Goal: Transaction & Acquisition: Purchase product/service

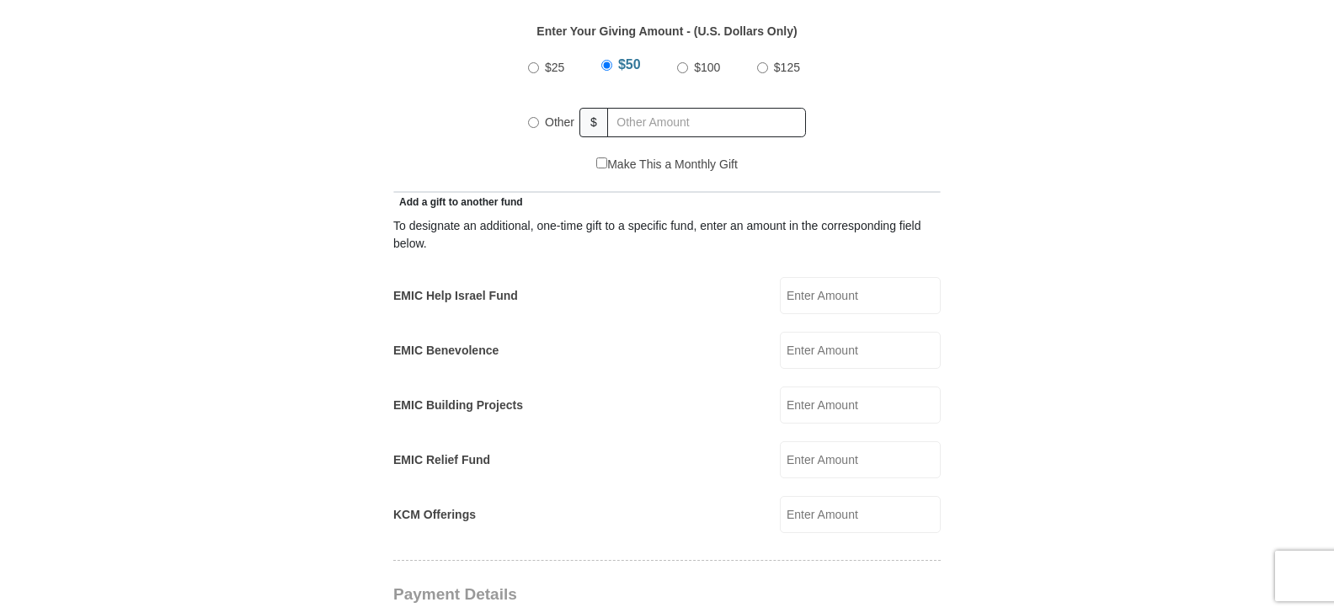
scroll to position [809, 0]
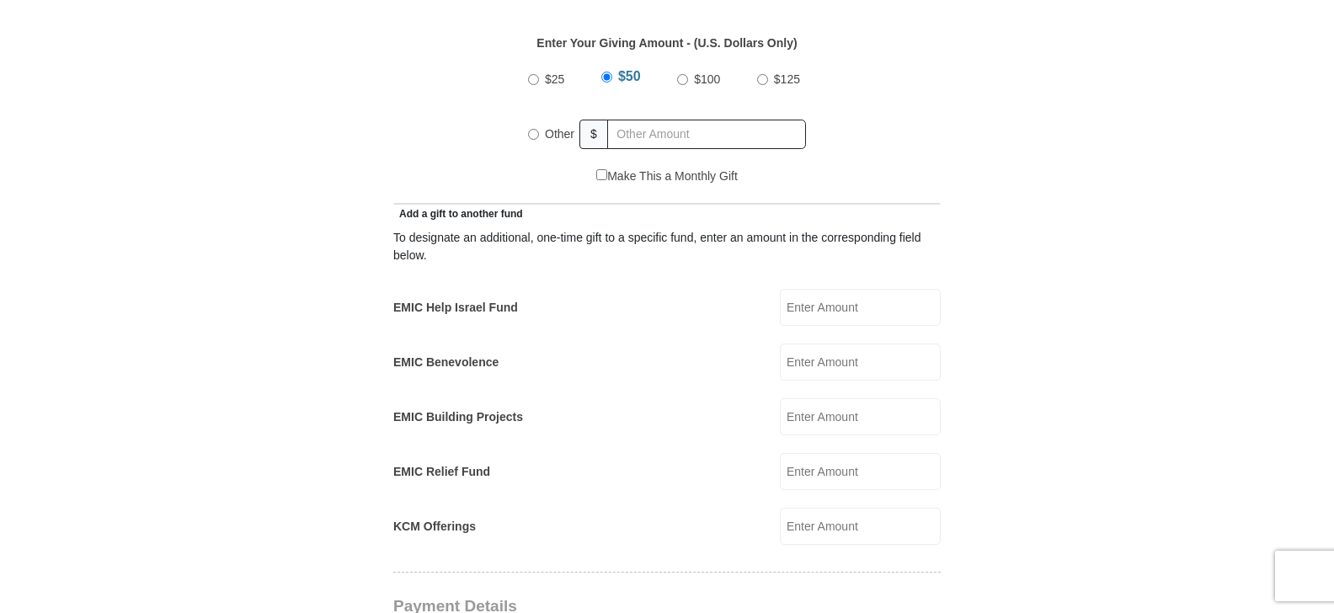
click at [800, 289] on input "EMIC Help Israel Fund" at bounding box center [860, 307] width 161 height 37
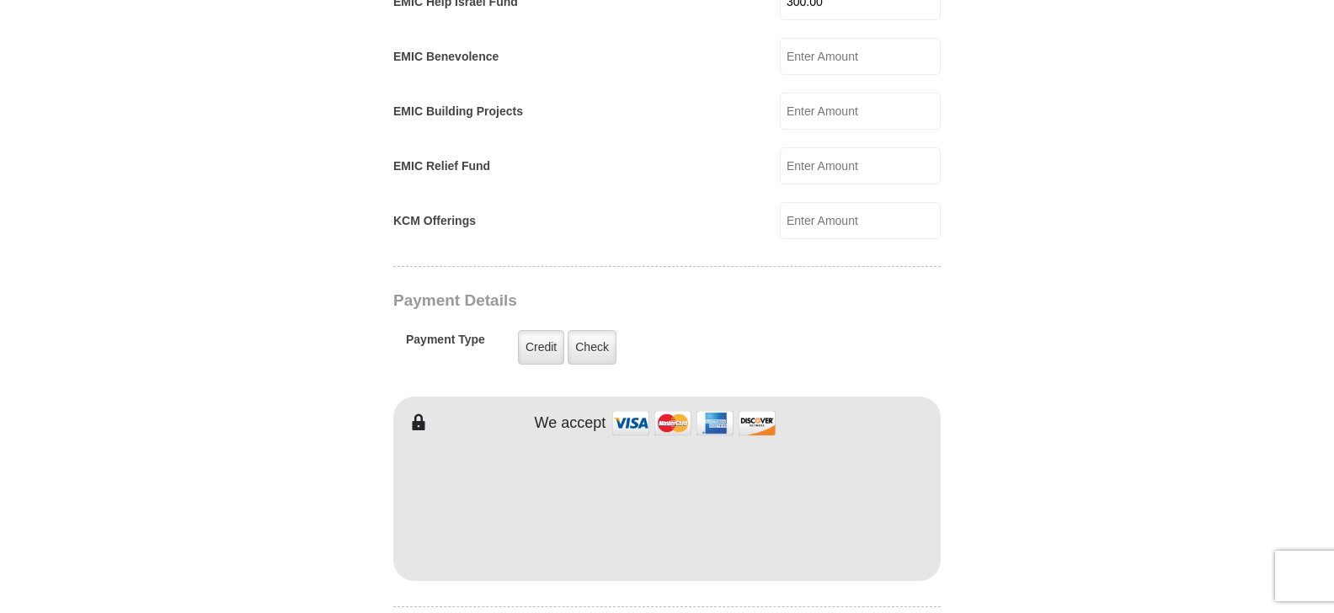
scroll to position [1152, 0]
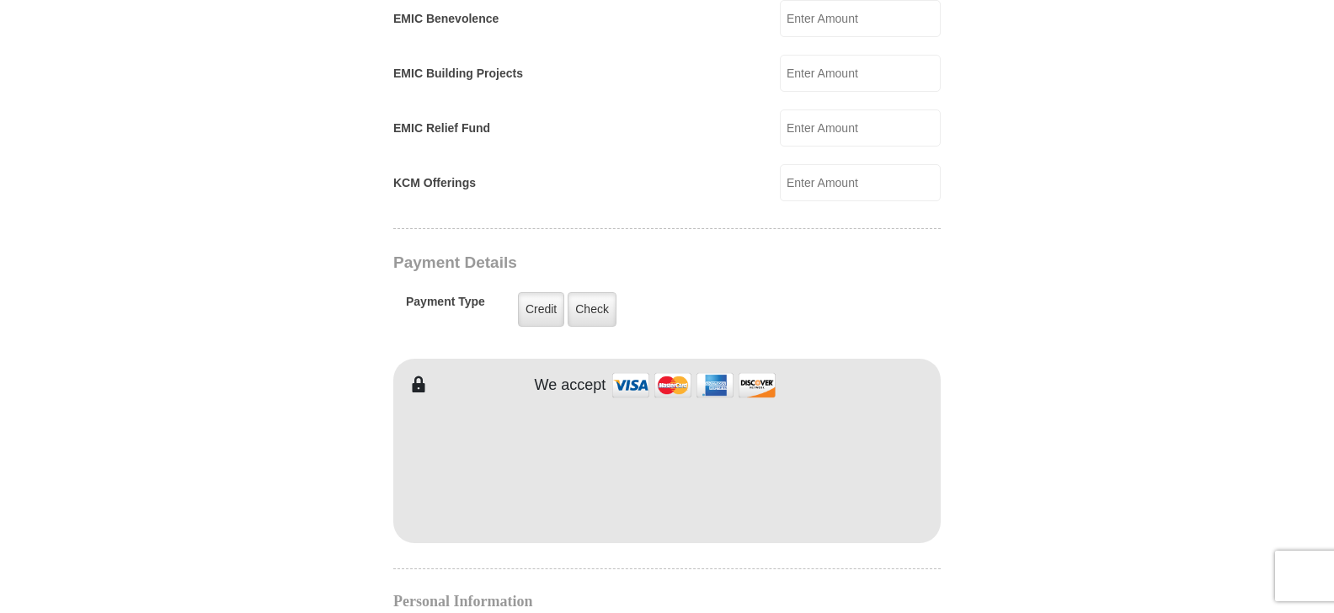
type input "300.00"
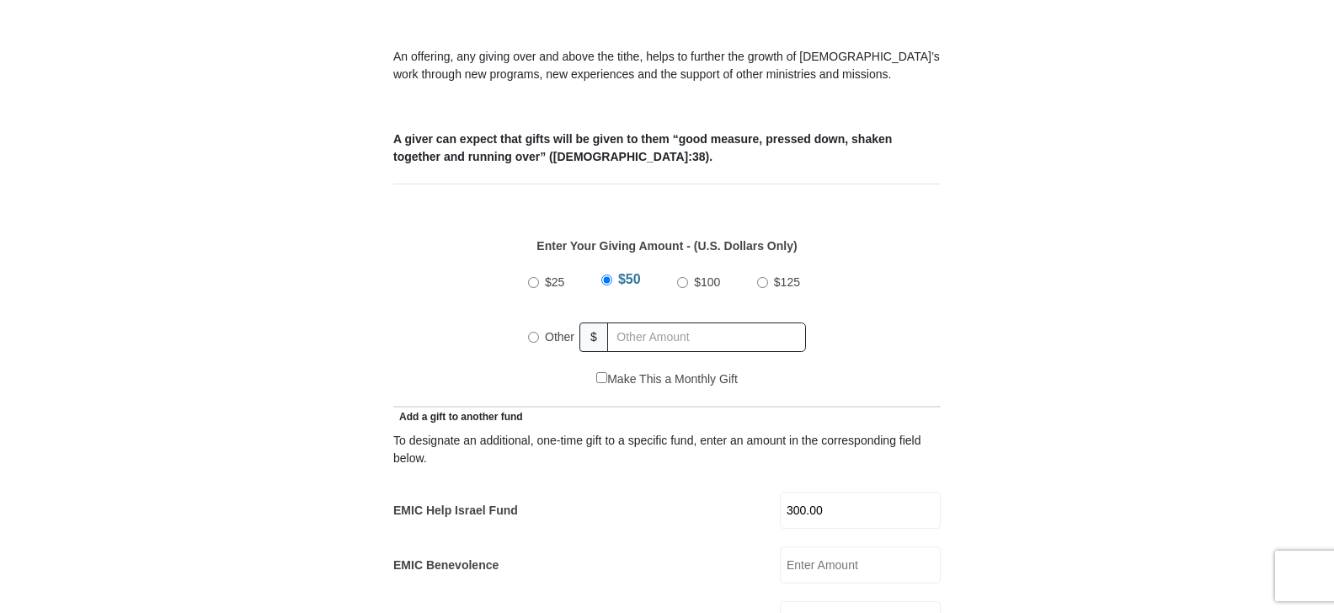
scroll to position [585, 0]
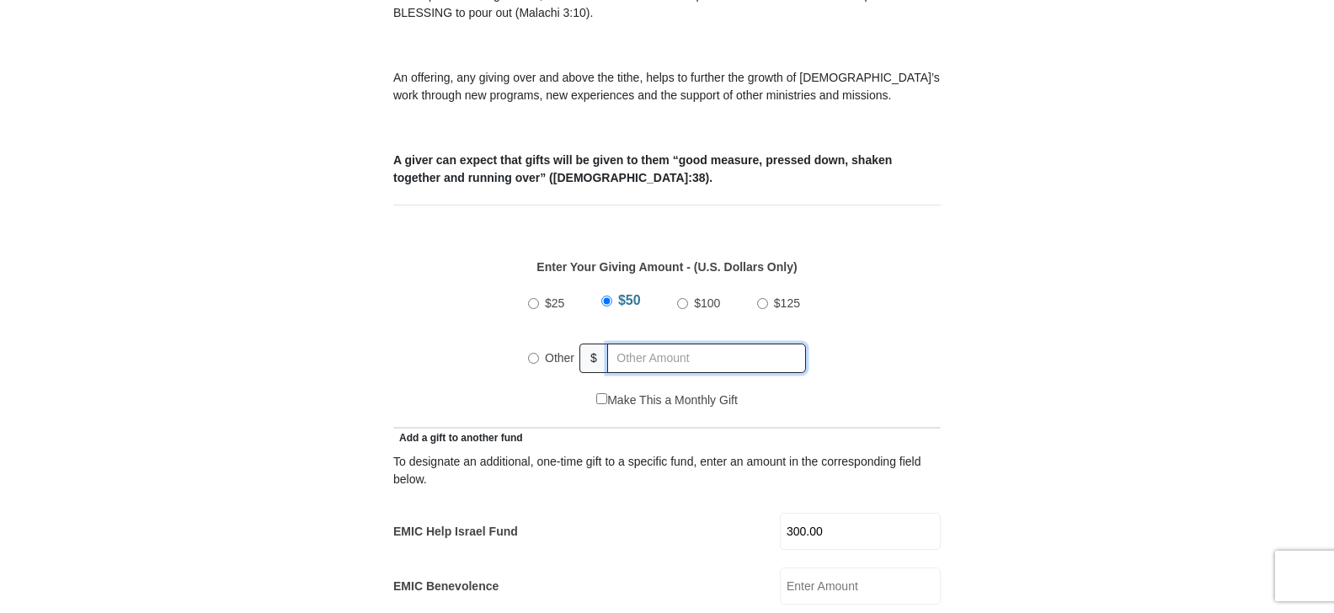
radio input "true"
click at [615, 344] on input "text" at bounding box center [709, 358] width 193 height 29
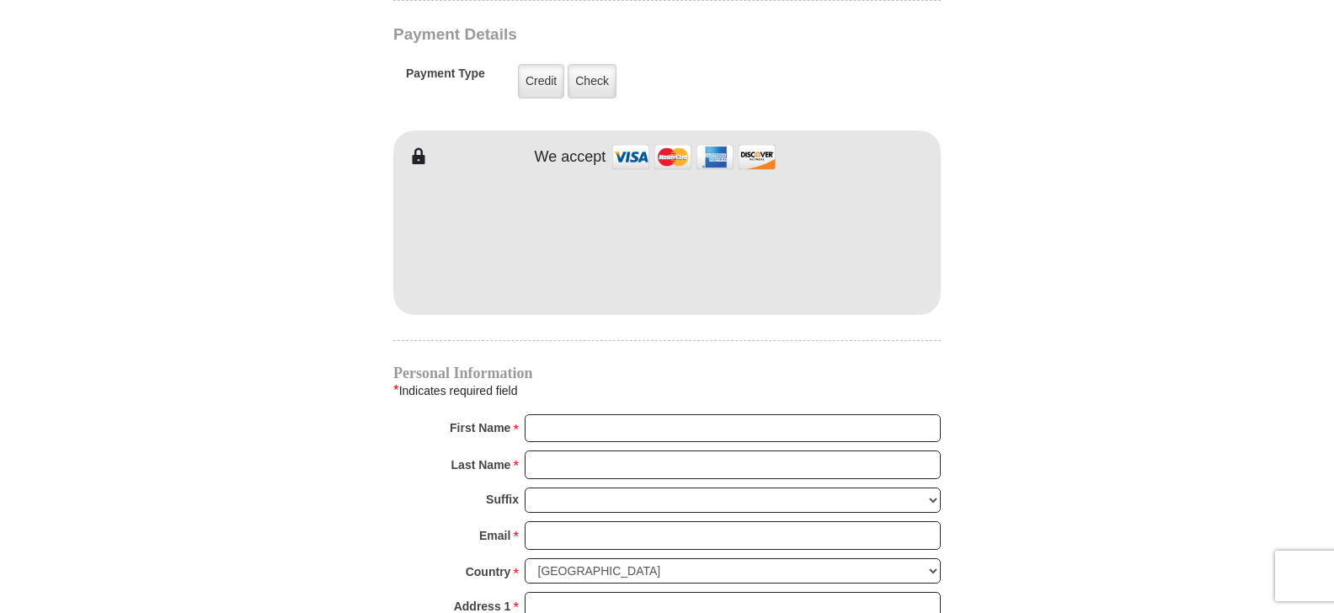
scroll to position [1401, 0]
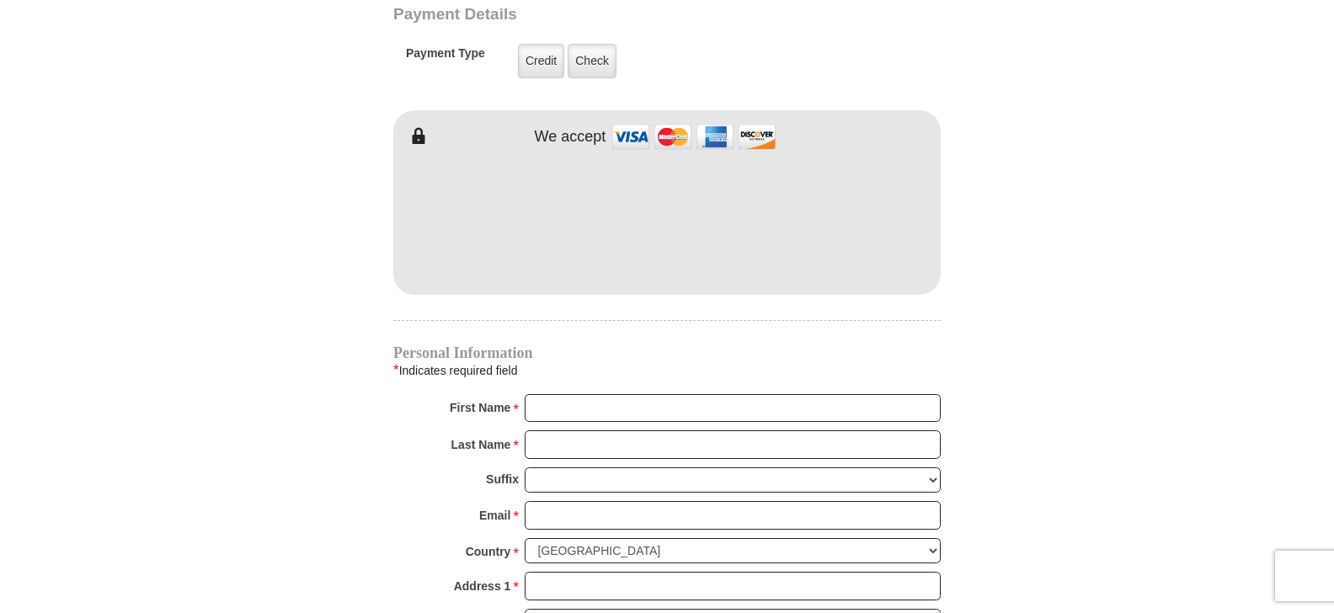
type input "300.00"
click at [534, 394] on input "First Name *" at bounding box center [733, 408] width 416 height 29
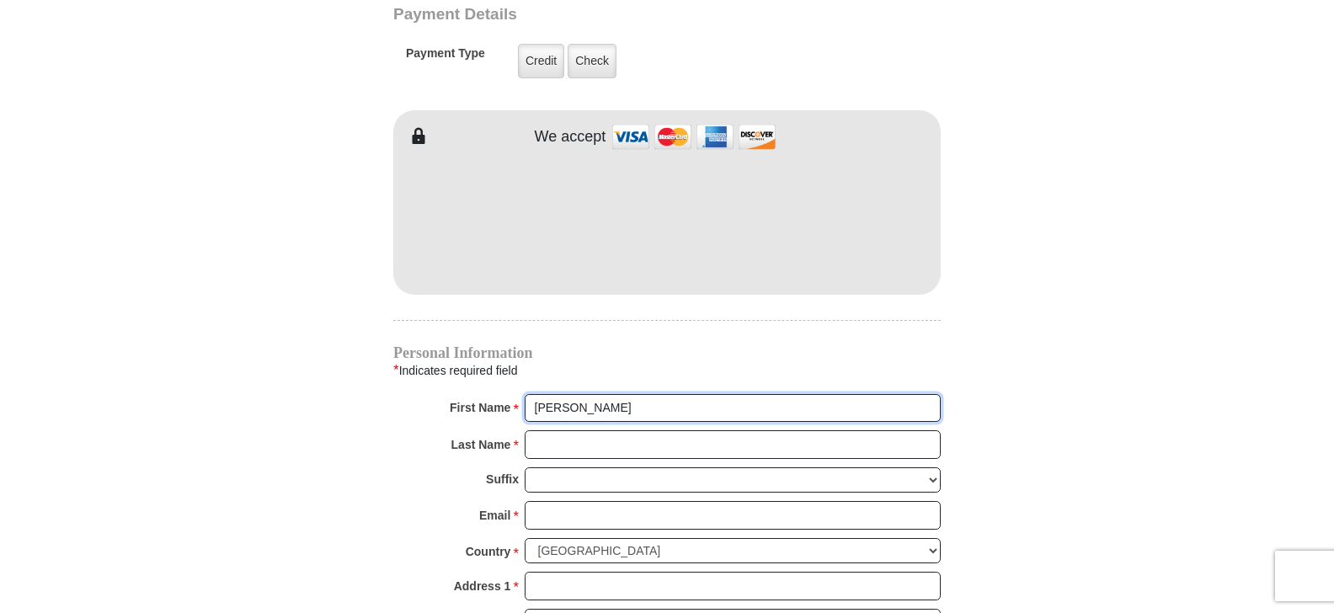
type input "Sandra"
click at [531, 430] on input "Last Name *" at bounding box center [733, 444] width 416 height 29
type input "Michael"
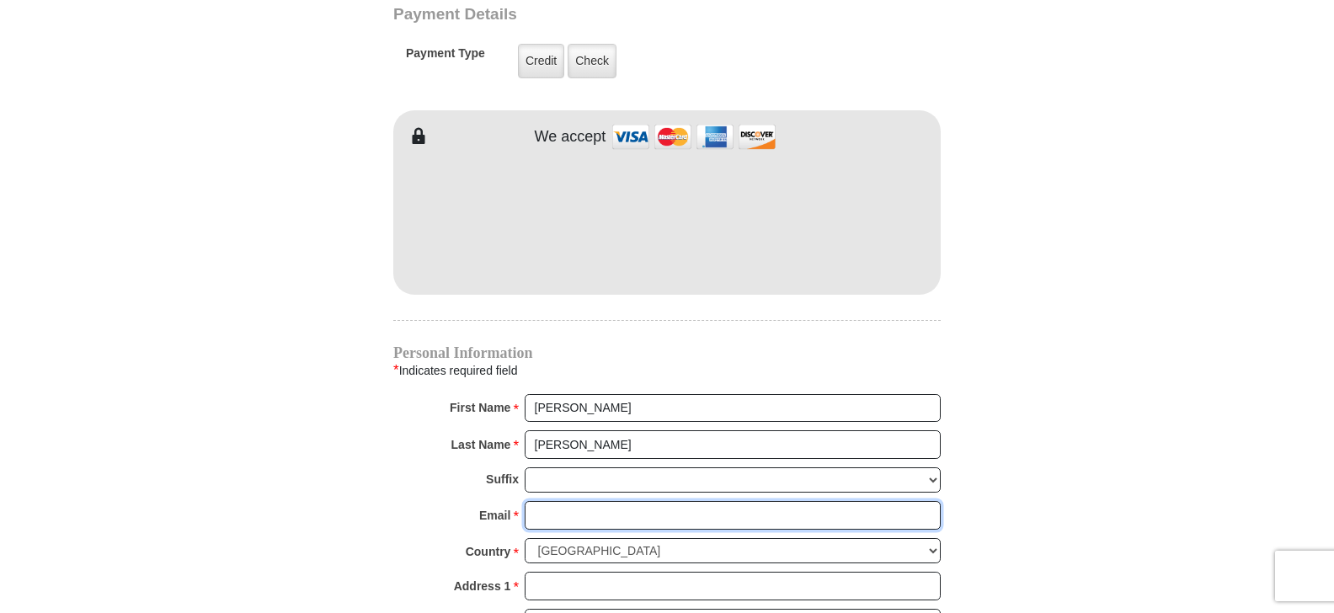
click at [540, 501] on input "Email *" at bounding box center [733, 515] width 416 height 29
type input "sandy-michael"
click at [540, 574] on input "Address 1 *" at bounding box center [733, 586] width 416 height 29
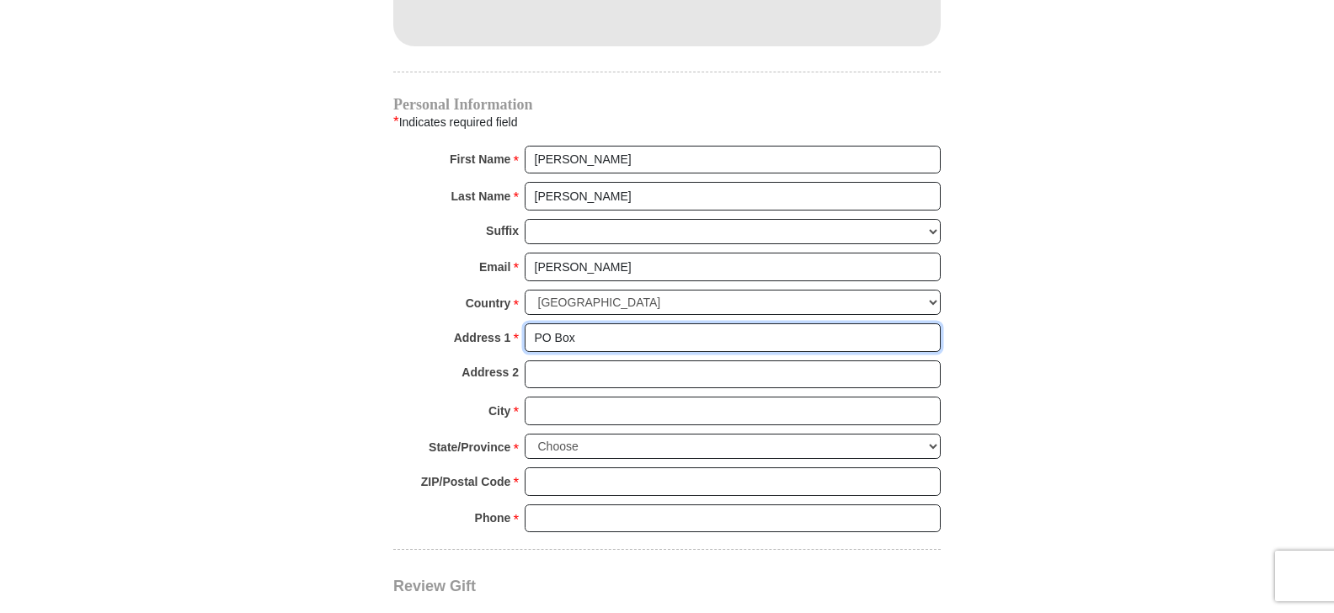
scroll to position [1662, 0]
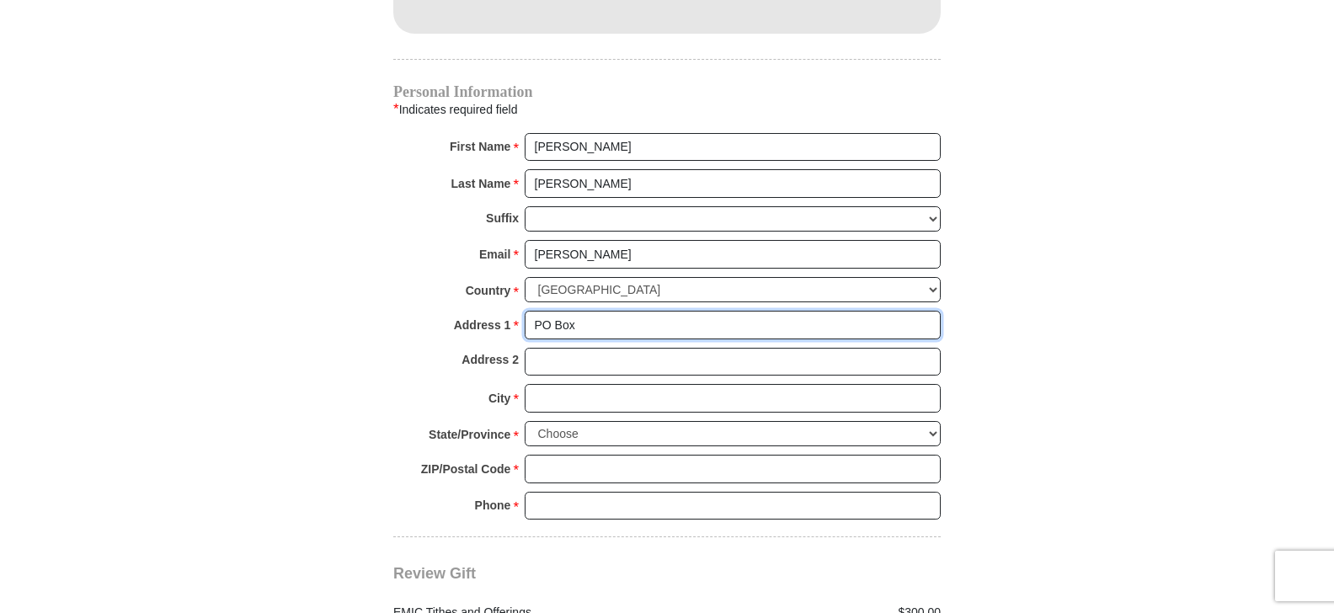
type input "PO Box"
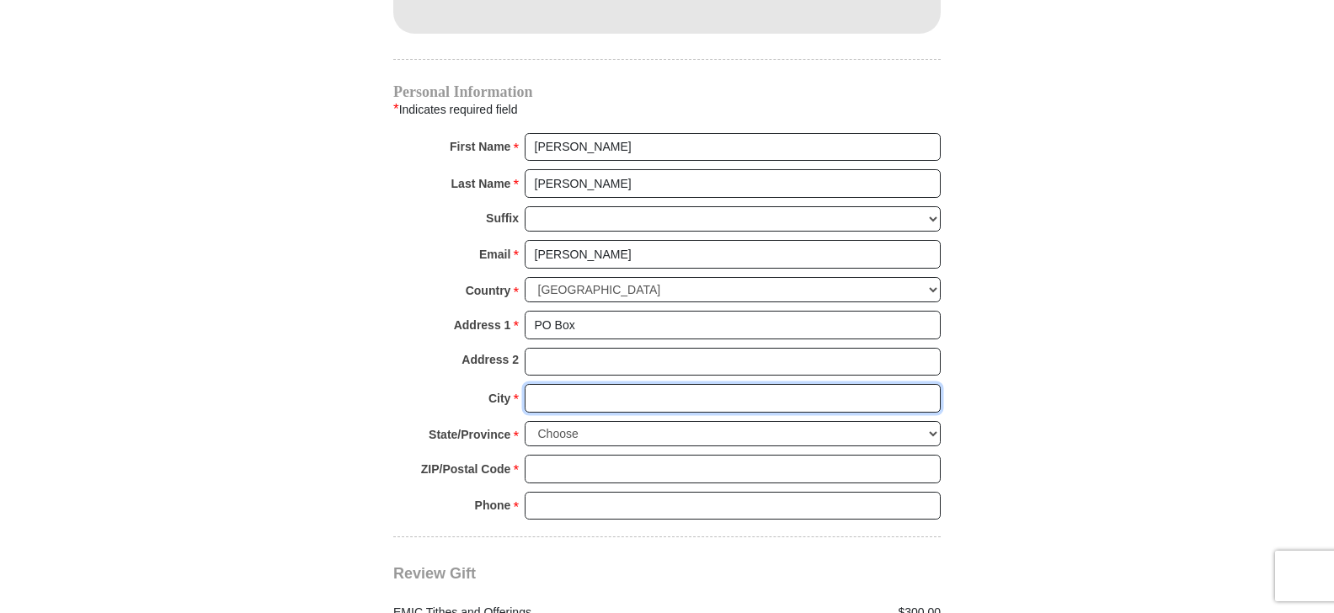
click at [547, 384] on input "City *" at bounding box center [733, 398] width 416 height 29
type input "Axtell"
click at [547, 421] on select "Choose Alabama Alaska American Samoa Arizona Arkansas Armed Forces Americas Arm…" at bounding box center [733, 434] width 416 height 26
select select "TX"
click at [525, 421] on select "Choose Alabama Alaska American Samoa Arizona Arkansas Armed Forces Americas Arm…" at bounding box center [733, 434] width 416 height 26
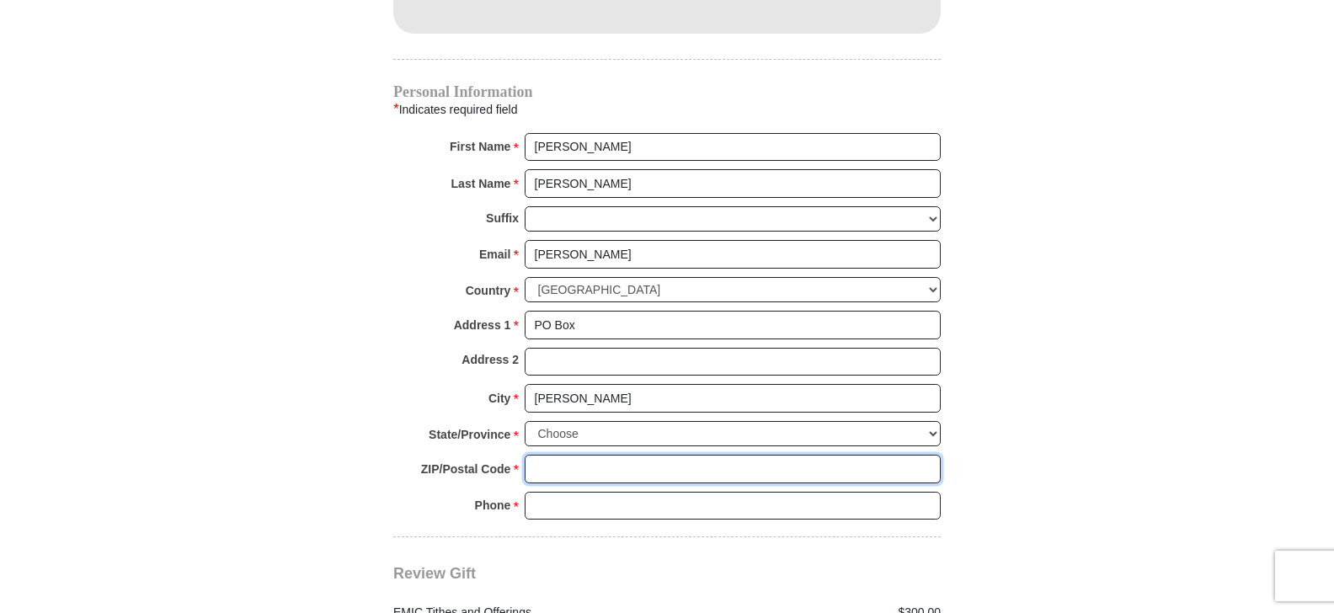
click at [530, 455] on input "ZIP/Postal Code *" at bounding box center [733, 469] width 416 height 29
type input "76624"
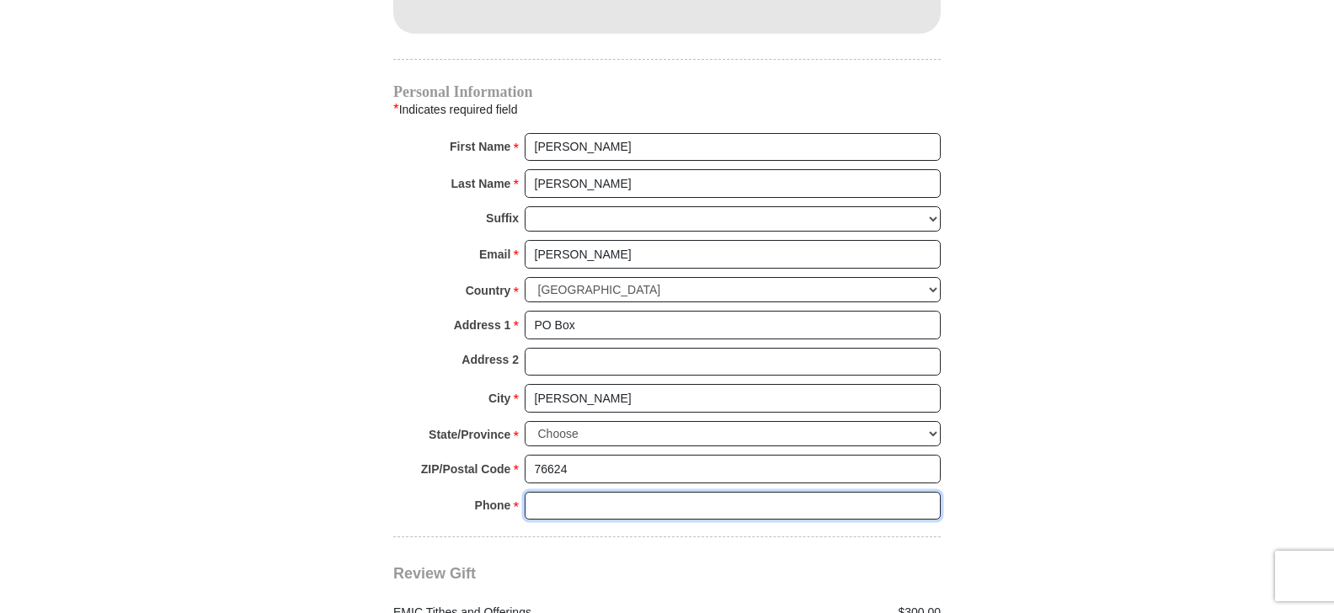
click at [537, 492] on input "Phone * *" at bounding box center [733, 506] width 416 height 29
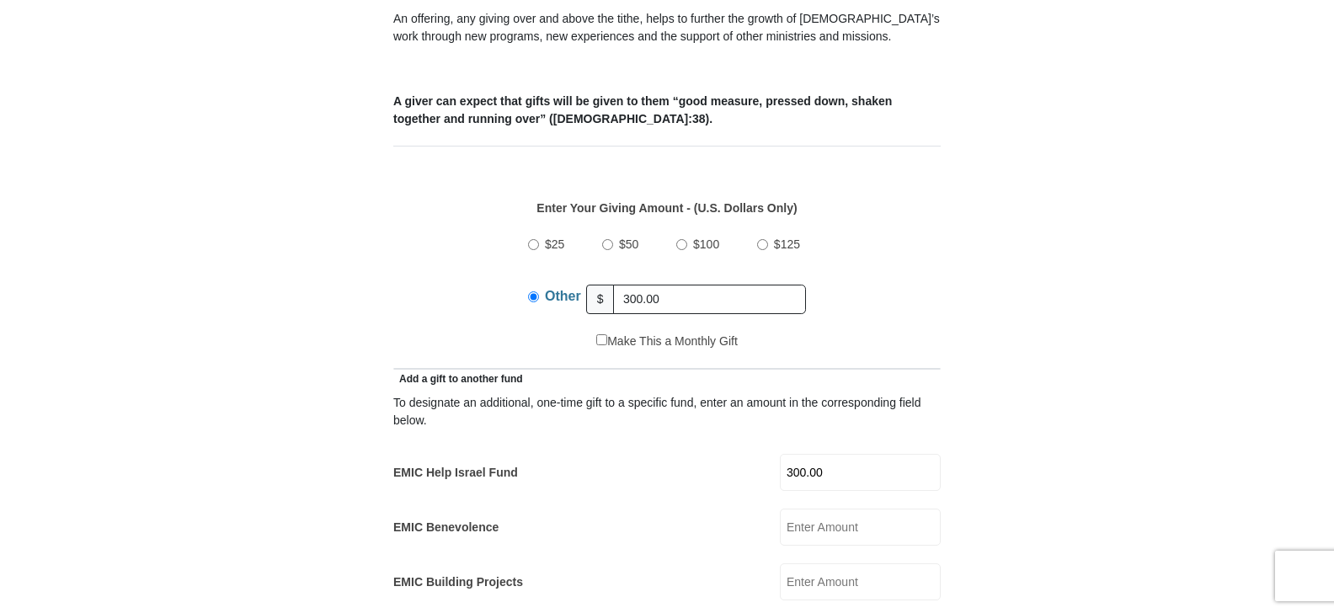
scroll to position [644, 0]
type input "2548556786"
click at [665, 284] on input "300.00" at bounding box center [709, 298] width 193 height 29
type input "3"
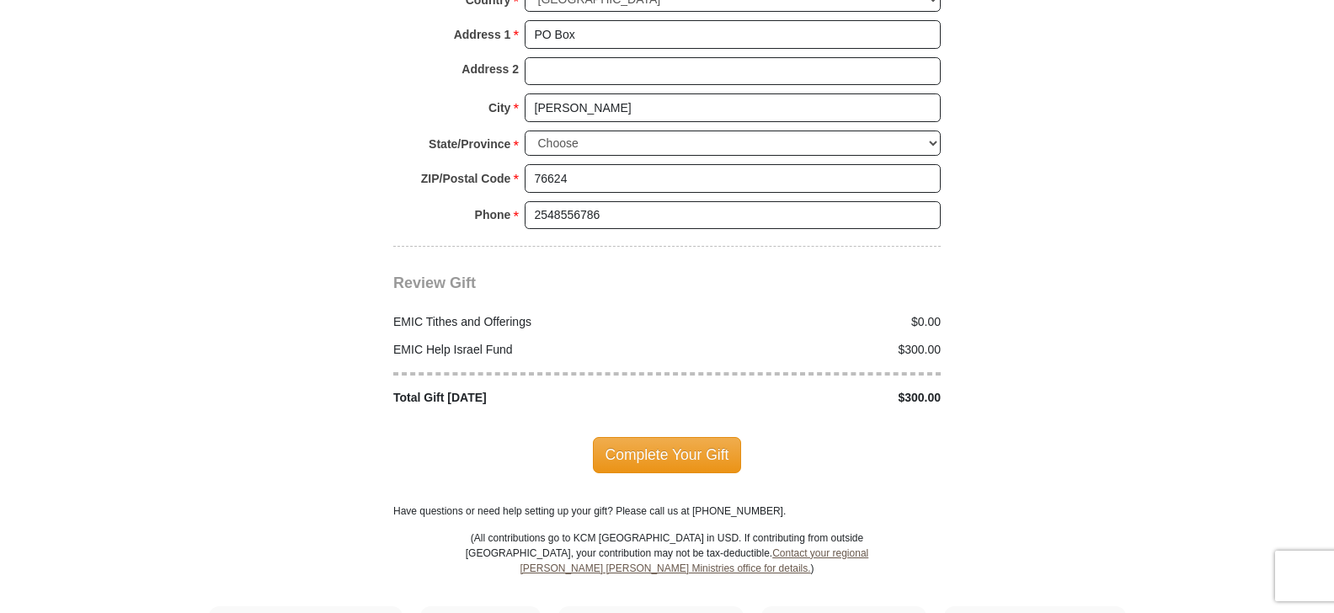
scroll to position [1970, 0]
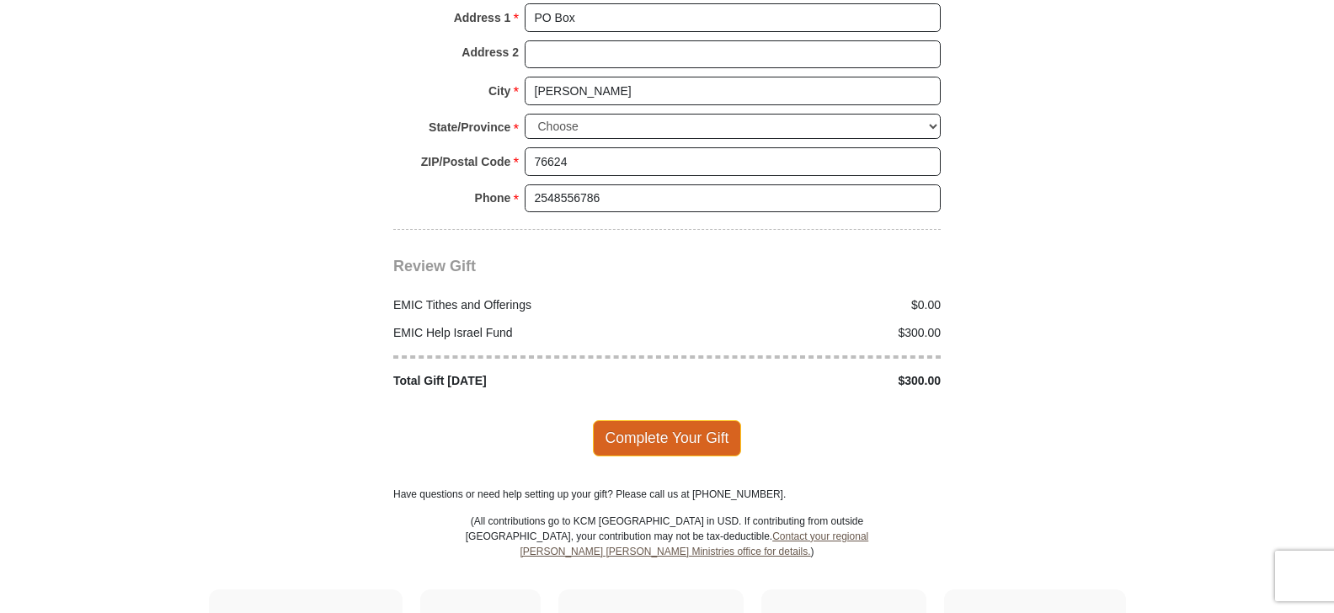
click at [653, 420] on span "Complete Your Gift" at bounding box center [667, 437] width 149 height 35
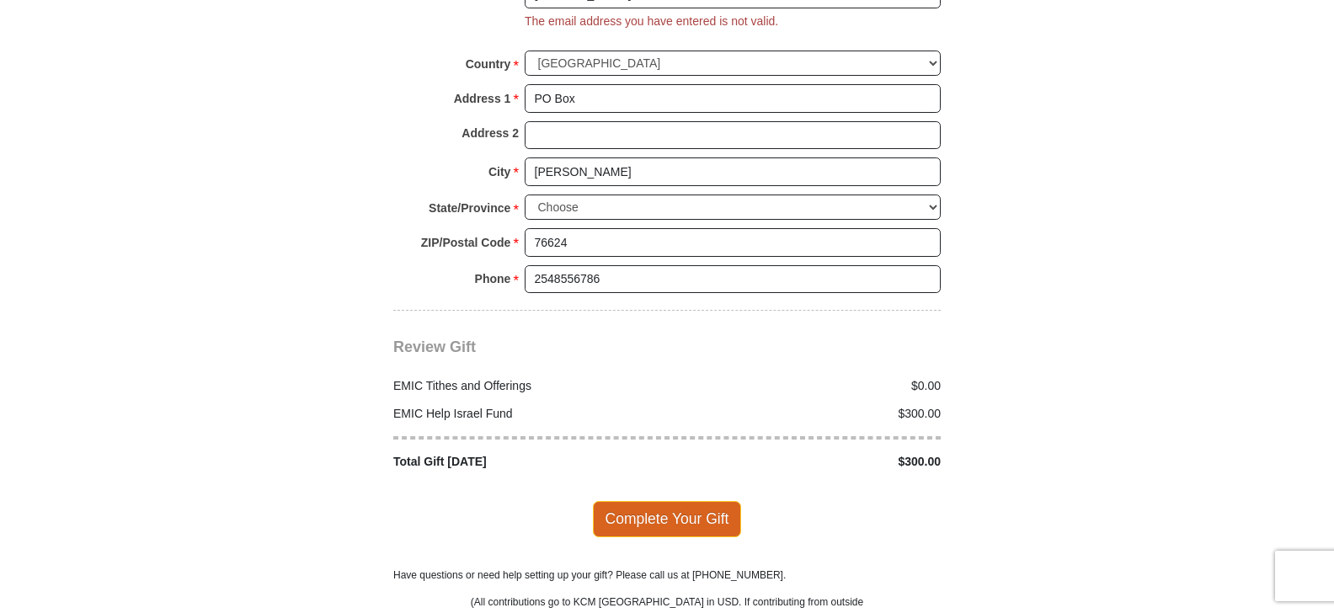
scroll to position [1868, 0]
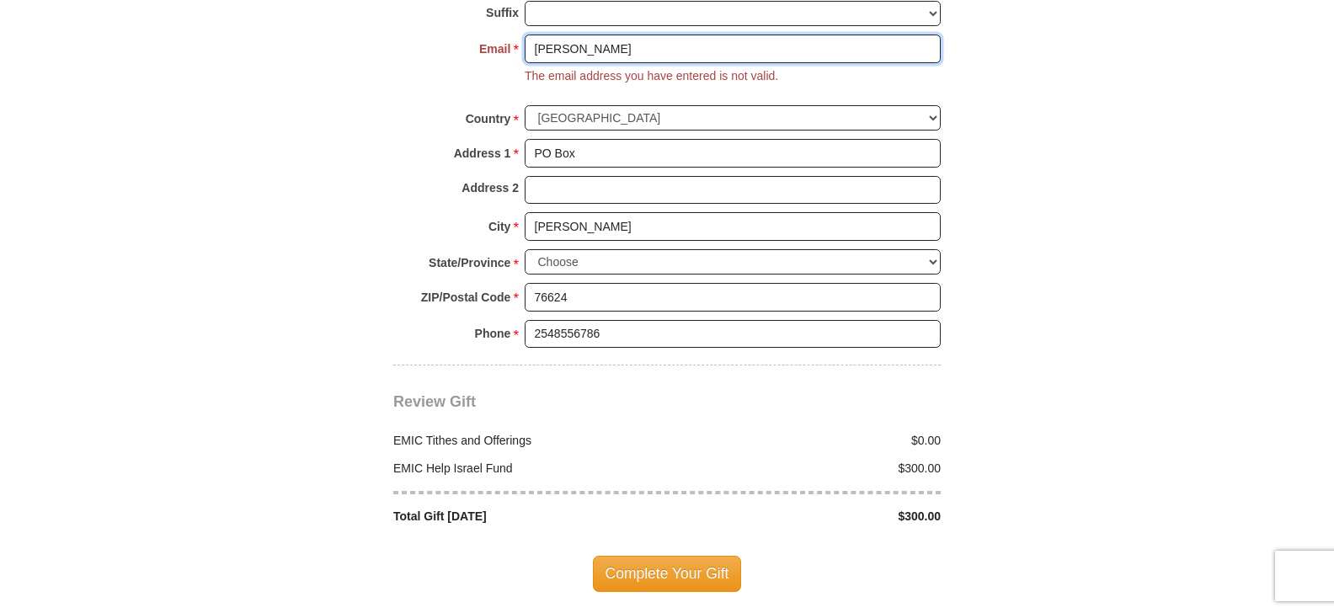
click at [617, 35] on input "sandy-michael" at bounding box center [733, 49] width 416 height 29
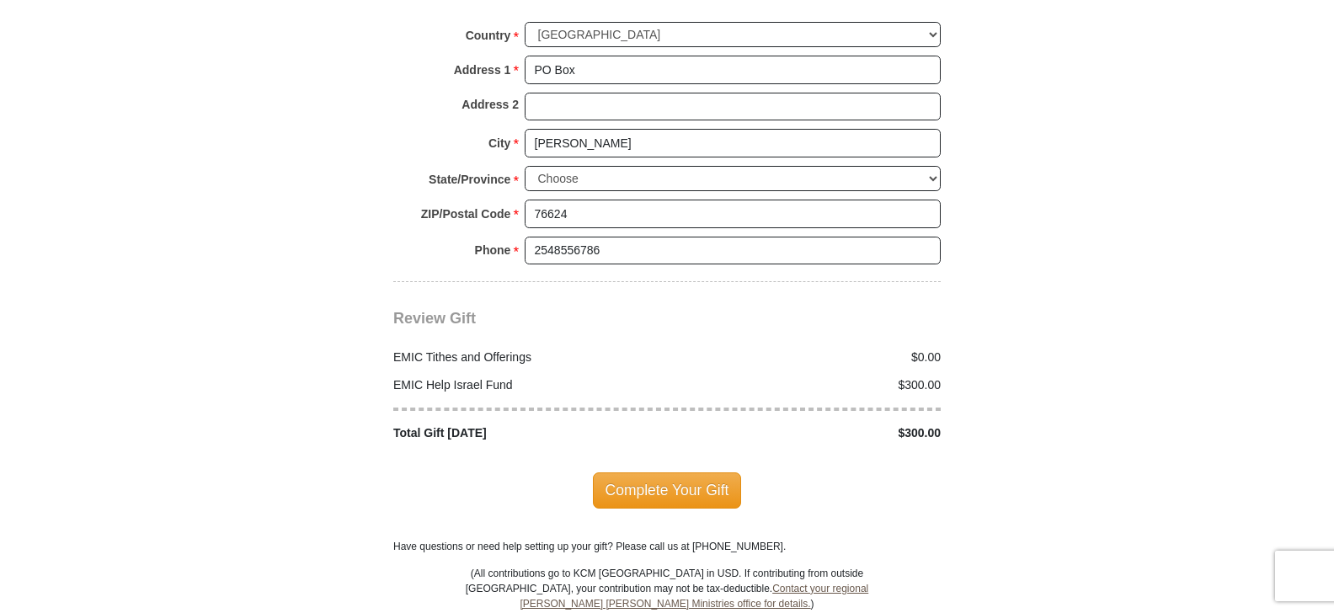
scroll to position [1973, 0]
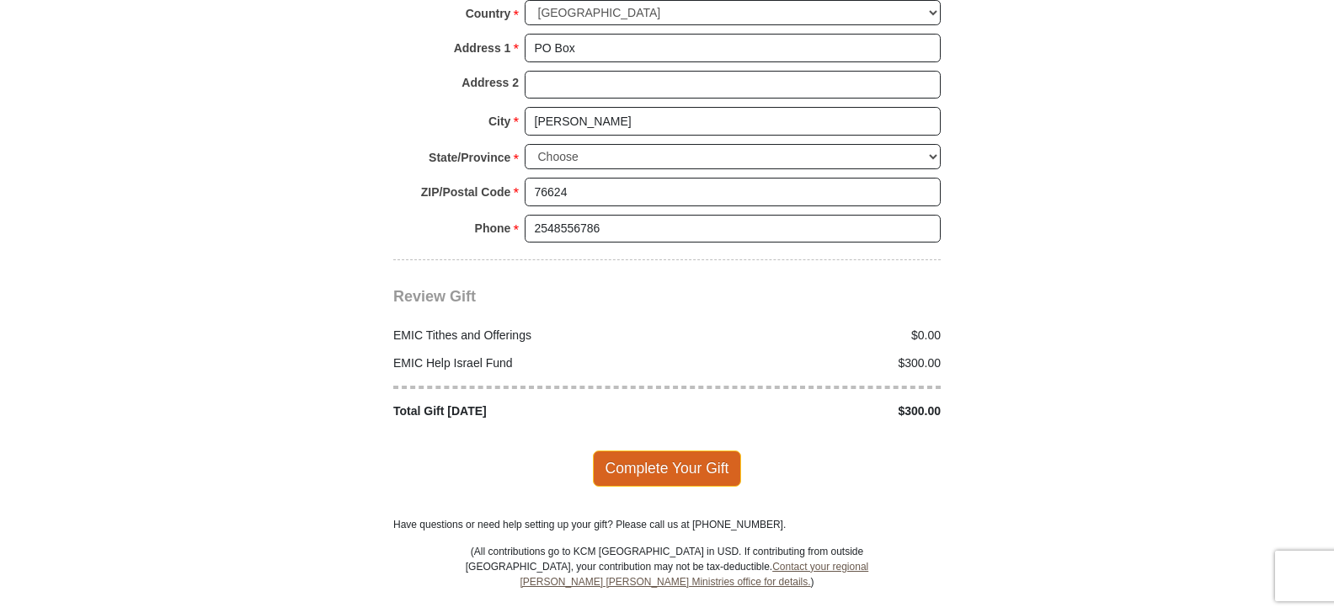
type input "sandy-michael@live.com"
click at [654, 451] on span "Complete Your Gift" at bounding box center [667, 468] width 149 height 35
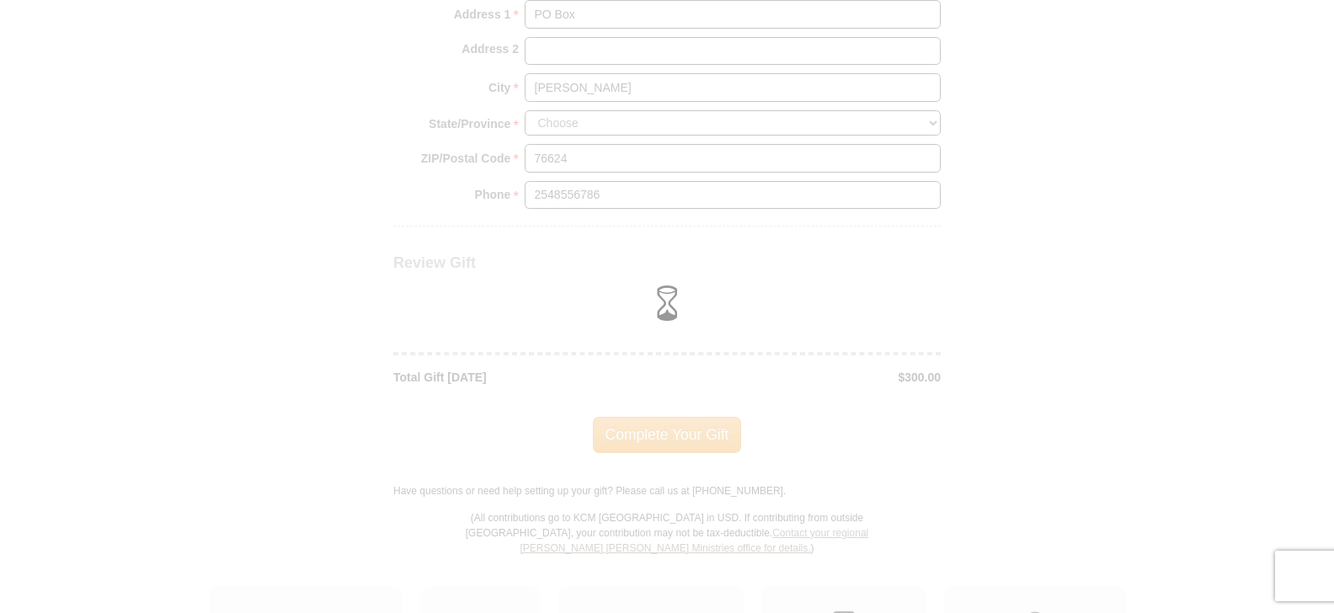
scroll to position [1939, 0]
